Goal: Information Seeking & Learning: Learn about a topic

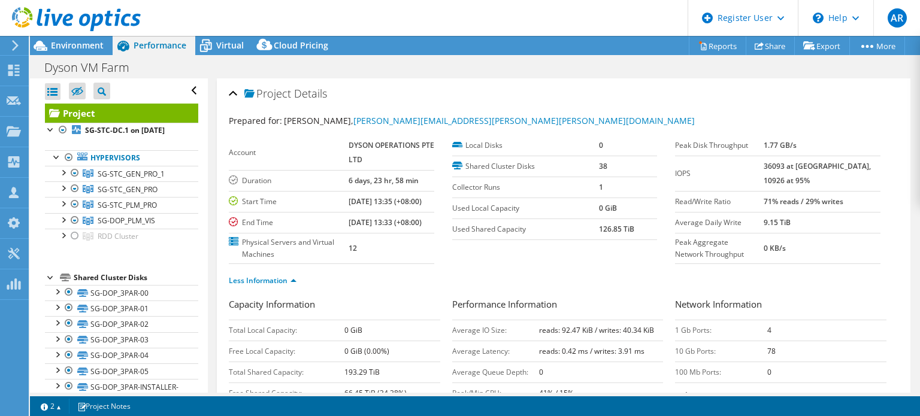
select select "[GEOGRAPHIC_DATA]"
select select "USD"
click at [67, 39] on div at bounding box center [70, 20] width 141 height 40
click at [66, 47] on span "Environment" at bounding box center [77, 45] width 53 height 11
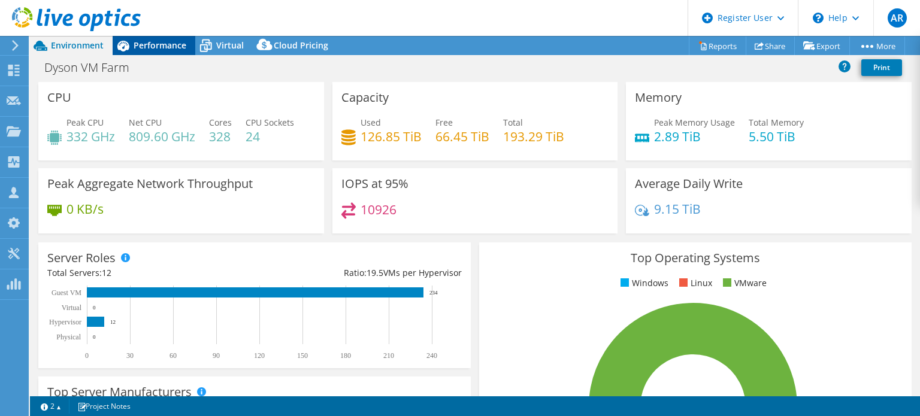
click at [159, 51] on div "Performance" at bounding box center [154, 45] width 83 height 19
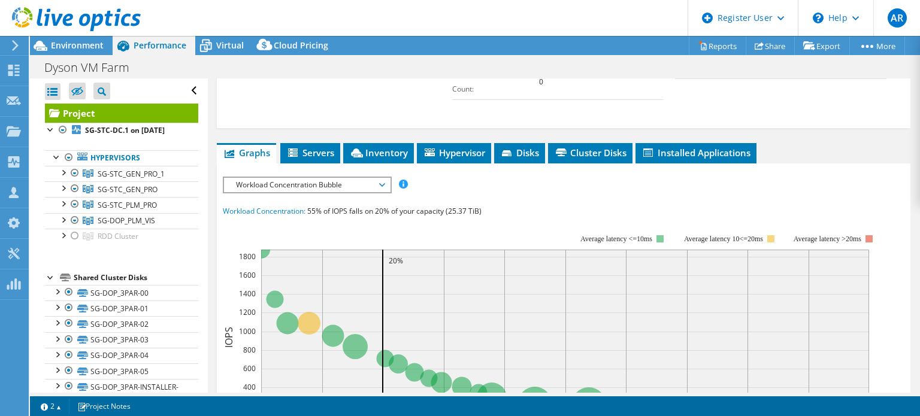
scroll to position [421, 0]
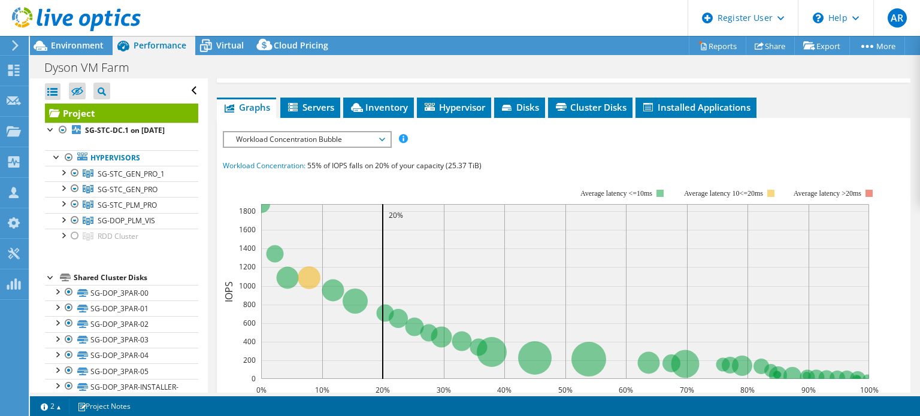
click at [339, 147] on span "Workload Concentration Bubble" at bounding box center [307, 139] width 154 height 14
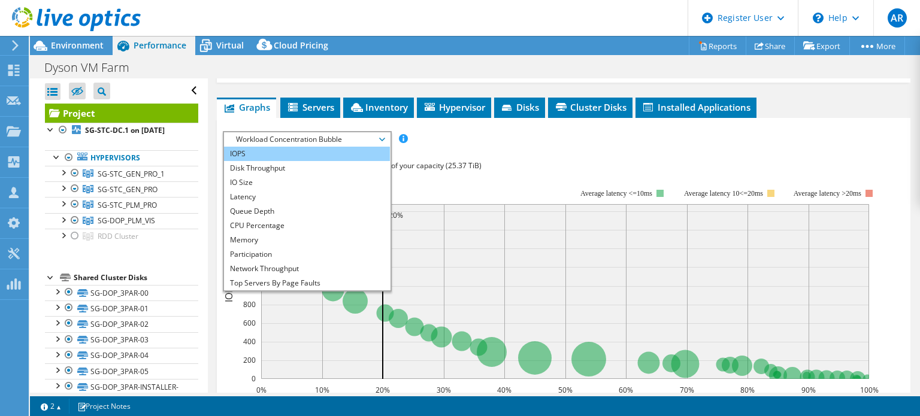
click at [264, 161] on li "IOPS" at bounding box center [307, 154] width 166 height 14
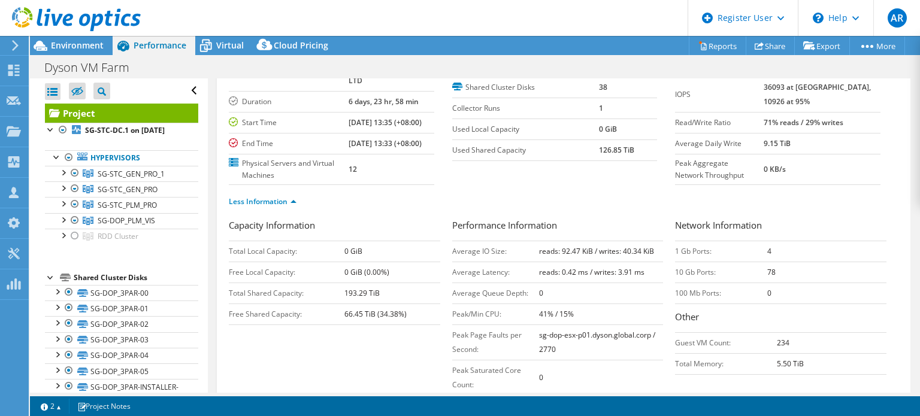
scroll to position [0, 0]
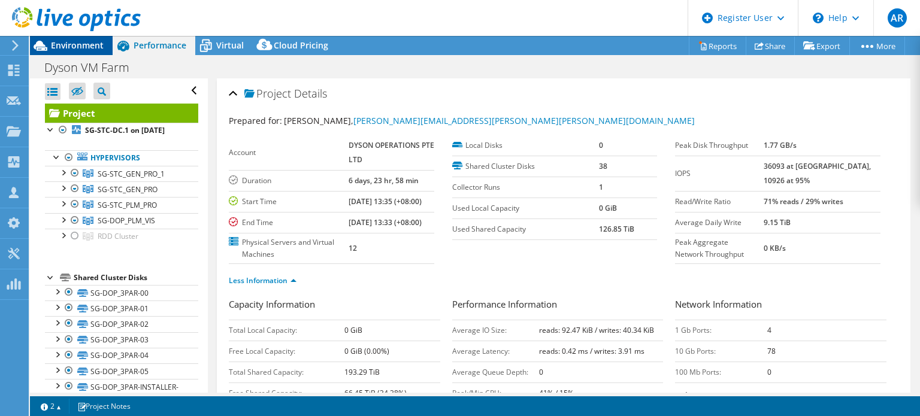
click at [81, 50] on span "Environment" at bounding box center [77, 45] width 53 height 11
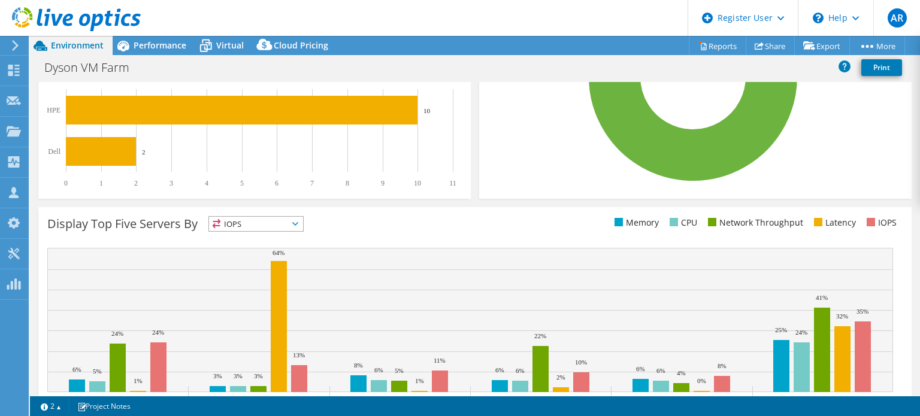
scroll to position [383, 0]
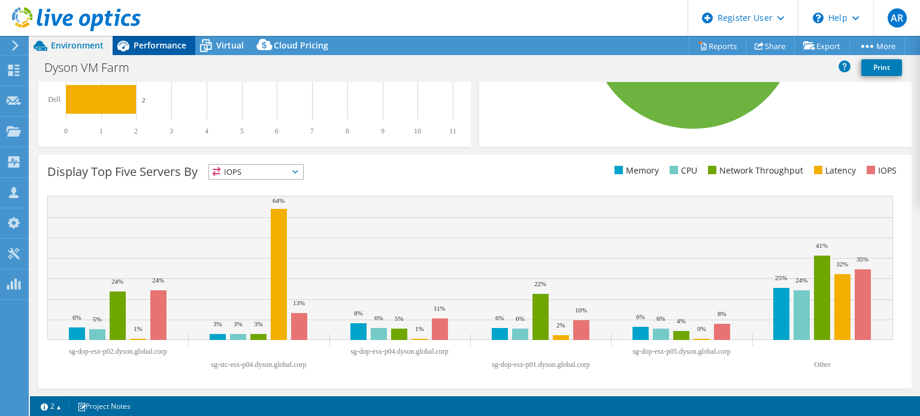
click at [152, 47] on span "Performance" at bounding box center [160, 45] width 53 height 11
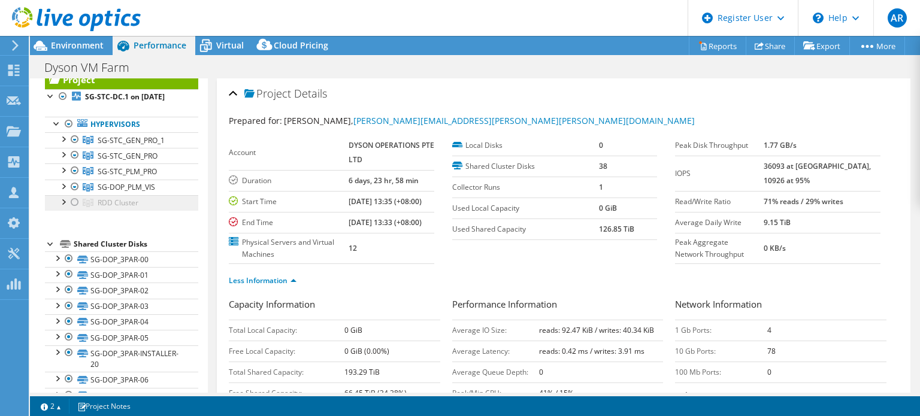
scroll to position [0, 0]
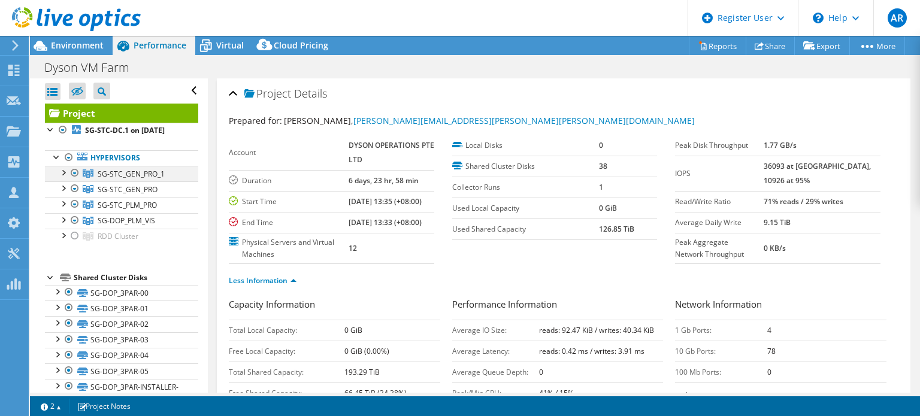
click at [61, 178] on div at bounding box center [63, 172] width 12 height 12
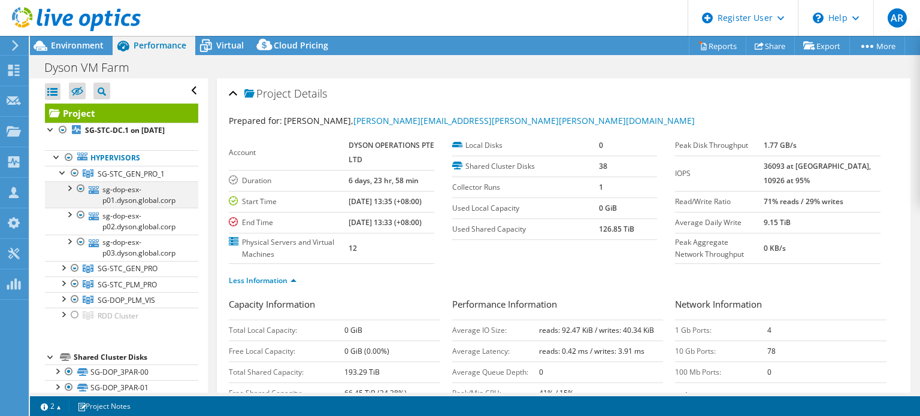
click at [70, 194] on div at bounding box center [69, 188] width 12 height 12
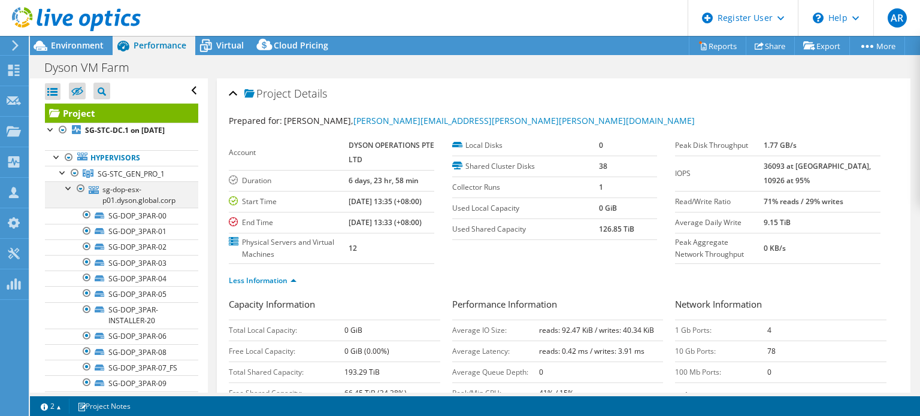
click at [70, 194] on div at bounding box center [69, 188] width 12 height 12
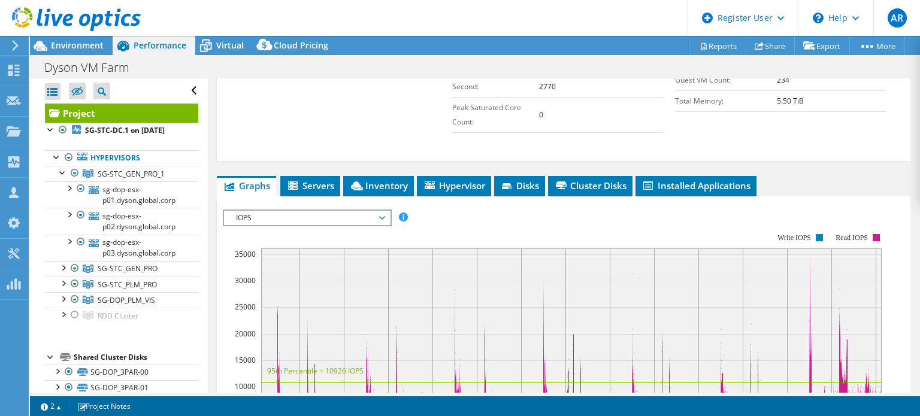
scroll to position [429, 0]
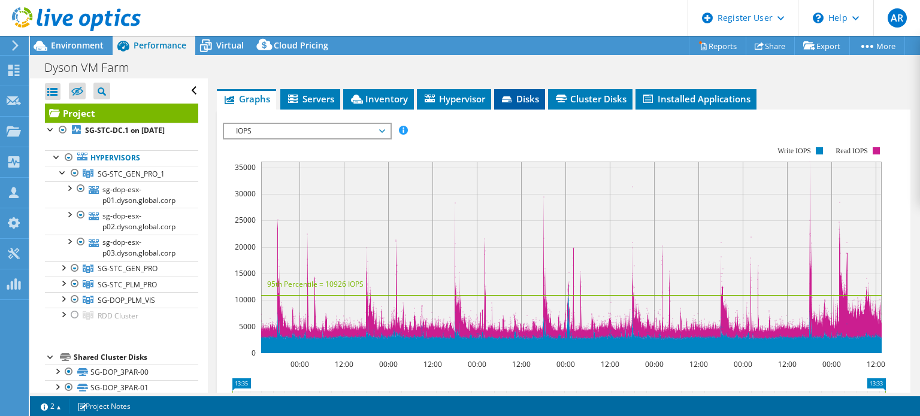
click at [512, 105] on span "Disks" at bounding box center [519, 99] width 39 height 12
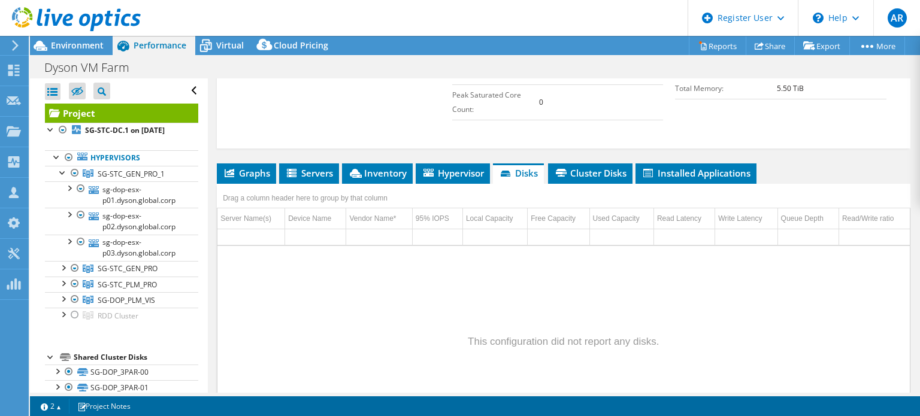
scroll to position [0, 0]
